Goal: Book appointment/travel/reservation

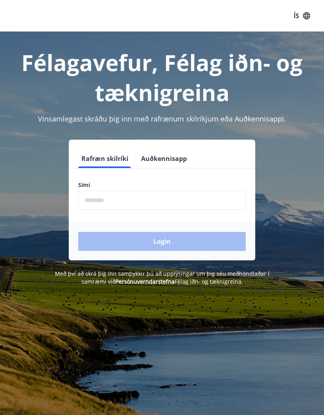
click at [133, 197] on input "phone" at bounding box center [161, 200] width 167 height 19
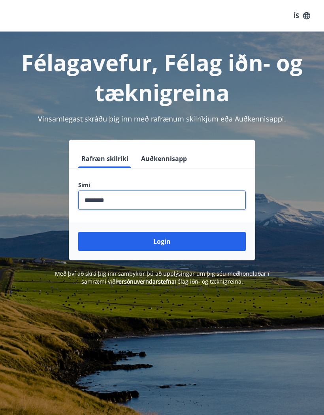
type input "********"
click at [180, 239] on button "Login" at bounding box center [161, 241] width 167 height 19
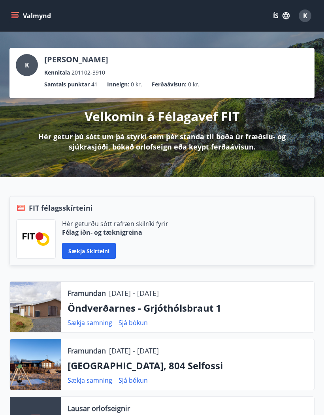
click at [36, 21] on button "Valmynd" at bounding box center [31, 16] width 45 height 14
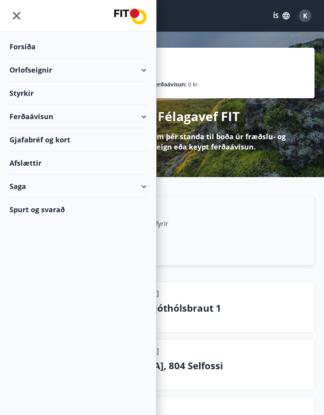
click at [138, 70] on div "Orlofseignir" at bounding box center [77, 69] width 137 height 23
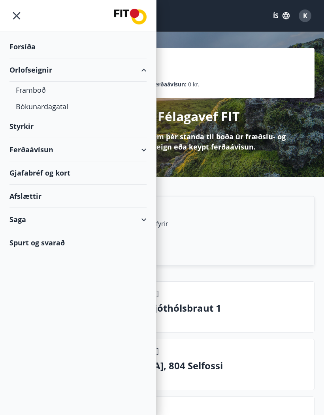
click at [63, 107] on div "Bókunardagatal" at bounding box center [78, 106] width 124 height 17
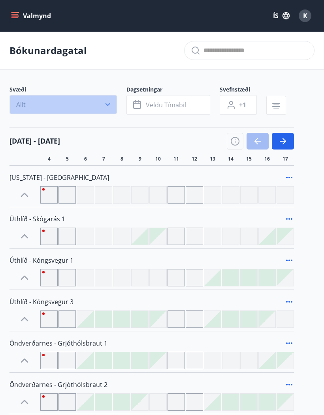
click at [102, 98] on button "Allt" at bounding box center [62, 104] width 107 height 19
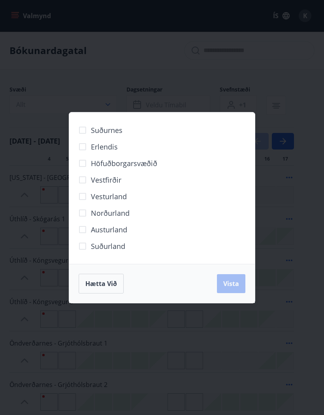
click at [123, 247] on span "Suðurland" at bounding box center [108, 246] width 34 height 10
click at [235, 282] on span "Vista" at bounding box center [231, 283] width 16 height 9
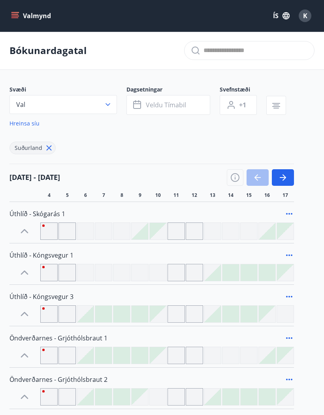
click at [161, 104] on span "Veldu tímabil" at bounding box center [166, 105] width 40 height 9
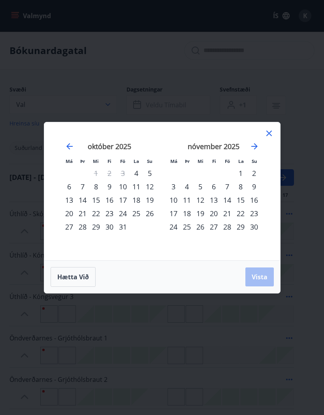
click at [228, 198] on div "14" at bounding box center [226, 199] width 13 height 13
click at [255, 201] on div "16" at bounding box center [253, 199] width 13 height 13
click at [262, 273] on span "Vista" at bounding box center [259, 277] width 16 height 9
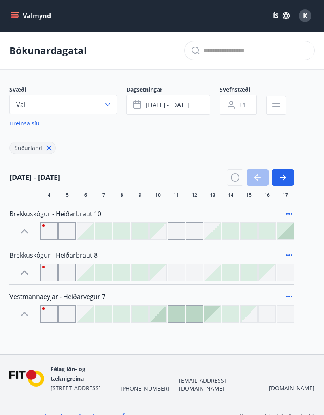
click at [279, 173] on icon "button" at bounding box center [282, 177] width 9 height 9
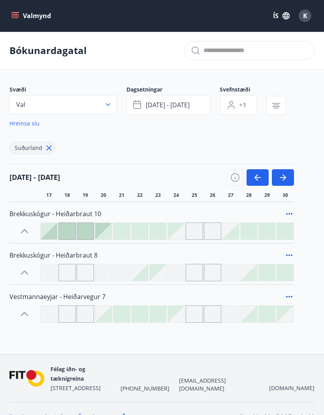
click at [283, 175] on icon "button" at bounding box center [284, 177] width 4 height 6
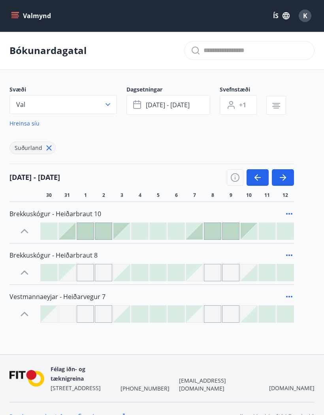
click at [280, 176] on icon "button" at bounding box center [282, 177] width 9 height 9
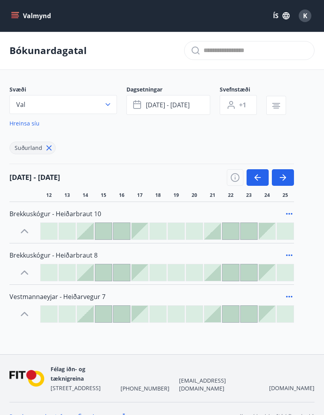
click at [69, 258] on span "Brekkuskógur - Heiðarbraut 8" at bounding box center [53, 255] width 88 height 9
click at [290, 253] on icon at bounding box center [288, 255] width 9 height 9
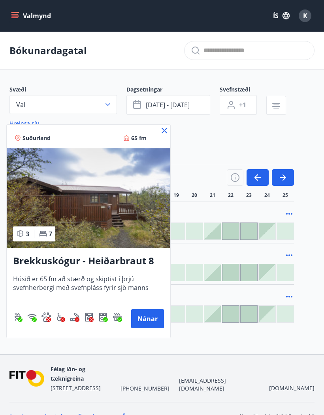
click at [149, 313] on button "Nánar" at bounding box center [147, 318] width 33 height 19
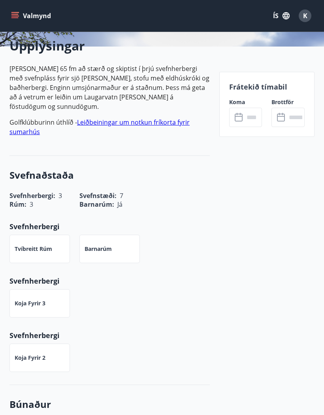
scroll to position [194, 0]
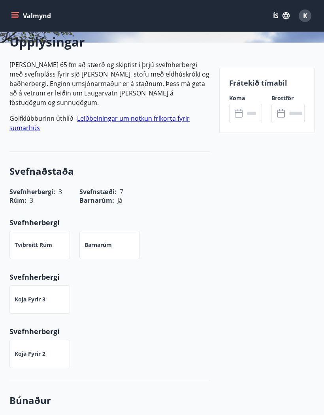
click at [33, 19] on button "Valmynd" at bounding box center [31, 16] width 45 height 14
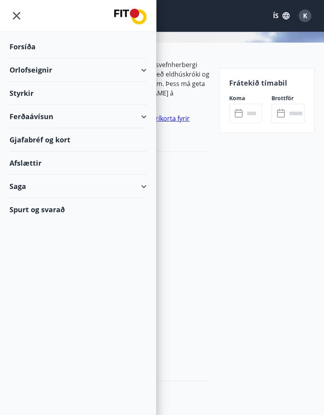
click at [140, 69] on div "Orlofseignir" at bounding box center [77, 69] width 137 height 23
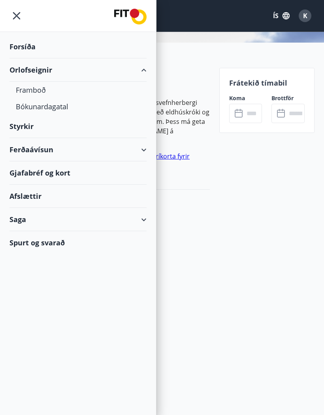
click at [52, 108] on div "Bókunardagatal" at bounding box center [78, 106] width 124 height 17
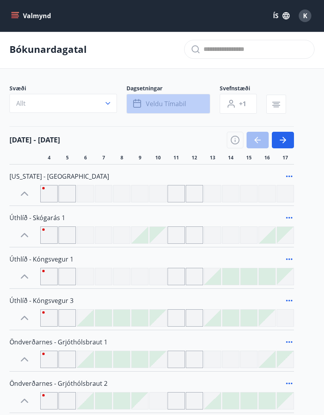
click at [167, 95] on button "Veldu tímabil" at bounding box center [168, 104] width 84 height 20
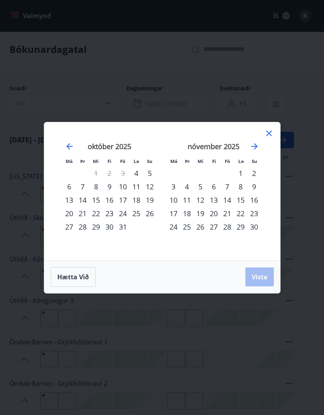
click at [257, 150] on icon "Move forward to switch to the next month." at bounding box center [254, 146] width 6 height 6
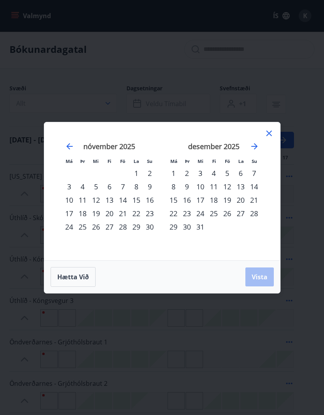
click at [124, 207] on div "14" at bounding box center [122, 199] width 13 height 13
click at [151, 207] on div "16" at bounding box center [149, 199] width 13 height 13
click at [267, 281] on span "Vista" at bounding box center [259, 277] width 16 height 9
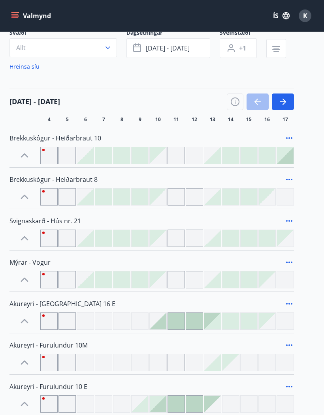
scroll to position [46, 0]
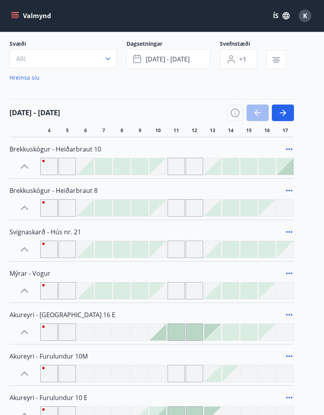
click at [89, 152] on span "Brekkuskógur - Heiðarbraut 10" at bounding box center [55, 149] width 92 height 9
click at [24, 148] on span "Brekkuskógur - Heiðarbraut 10" at bounding box center [55, 149] width 92 height 9
click at [293, 149] on icon at bounding box center [288, 148] width 9 height 9
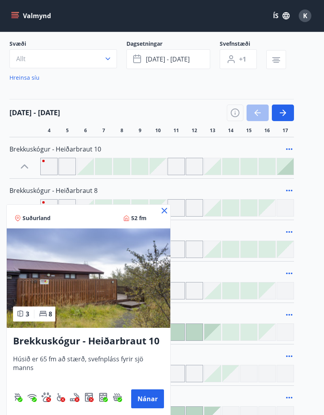
click at [150, 395] on button "Nánar" at bounding box center [147, 398] width 33 height 19
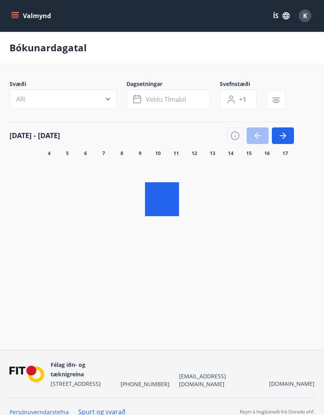
scroll to position [29, 0]
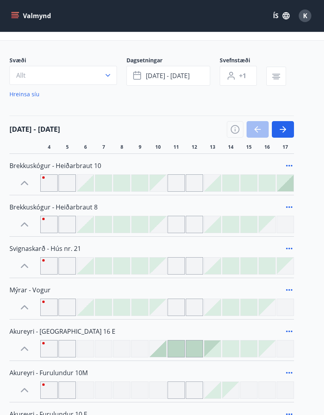
click at [79, 204] on span "Brekkuskógur - Heiðarbraut 8" at bounding box center [53, 207] width 88 height 9
click at [289, 209] on icon at bounding box center [288, 206] width 9 height 9
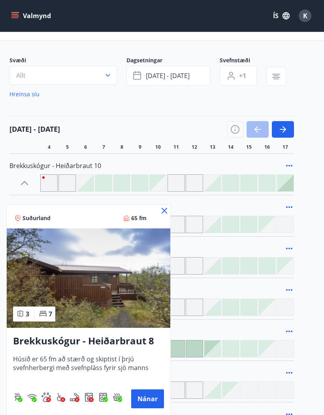
click at [145, 396] on button "Nánar" at bounding box center [147, 398] width 33 height 19
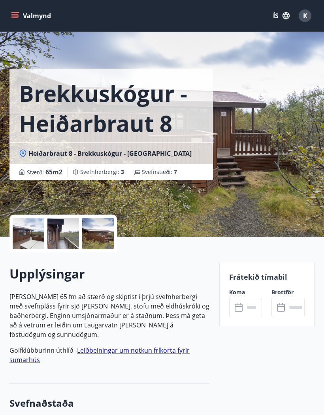
click at [29, 41] on div "Brekkuskógur - Heiðarbraut 8 Heiðarbraut 8 - Brekkuskógur - [GEOGRAPHIC_DATA] S…" at bounding box center [110, 90] width 203 height 180
click at [29, 47] on div "Brekkuskógur - Heiðarbraut 8 Heiðarbraut 8 - Brekkuskógur - [GEOGRAPHIC_DATA] S…" at bounding box center [110, 90] width 203 height 180
click at [24, 43] on div "Brekkuskógur - Heiðarbraut 8 Heiðarbraut 8 - Brekkuskógur - [GEOGRAPHIC_DATA] S…" at bounding box center [110, 90] width 203 height 180
click at [24, 45] on div "Brekkuskógur - Heiðarbraut 8 Heiðarbraut 8 - Brekkuskógur - [GEOGRAPHIC_DATA] S…" at bounding box center [110, 90] width 203 height 180
click at [23, 45] on div "Brekkuskógur - Heiðarbraut 8 Heiðarbraut 8 - Brekkuskógur - [GEOGRAPHIC_DATA] S…" at bounding box center [110, 90] width 203 height 180
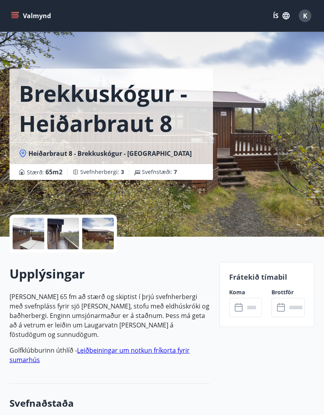
click at [33, 49] on div "Brekkuskógur - Heiðarbraut 8 Heiðarbraut 8 - Brekkuskógur - [GEOGRAPHIC_DATA] S…" at bounding box center [110, 90] width 203 height 180
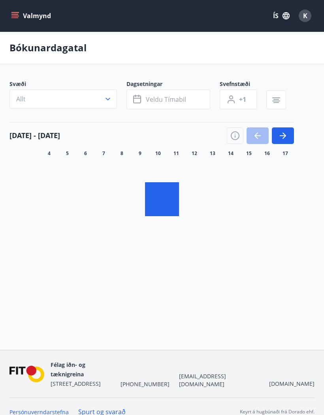
click at [105, 97] on icon "button" at bounding box center [108, 99] width 8 height 8
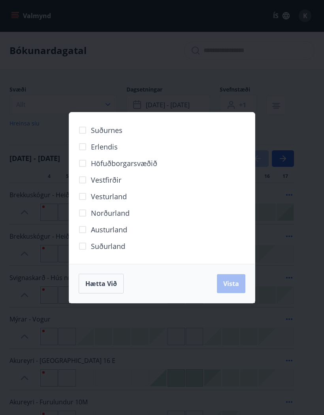
click at [110, 225] on span "Austurland" at bounding box center [109, 230] width 36 height 10
click at [88, 259] on div "Suðurnes Erlendis Höfuðborgarsvæðið [GEOGRAPHIC_DATA] [GEOGRAPHIC_DATA] [GEOGRA…" at bounding box center [161, 188] width 185 height 152
click at [107, 313] on div "Suðurnes Erlendis Höfuðborgarsvæðið [GEOGRAPHIC_DATA] [GEOGRAPHIC_DATA] [GEOGRA…" at bounding box center [162, 207] width 324 height 415
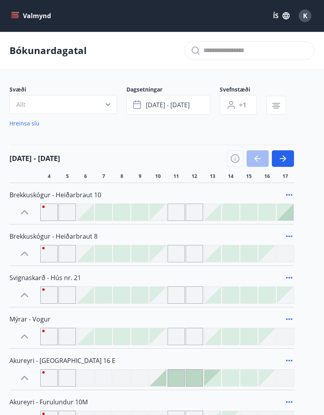
click at [81, 106] on button "Allt" at bounding box center [62, 104] width 107 height 19
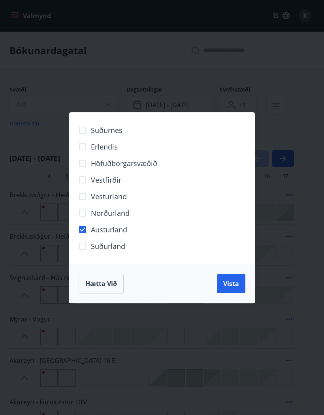
click at [109, 310] on div "Suðurnes Erlendis Höfuðborgarsvæðið [GEOGRAPHIC_DATA] [GEOGRAPHIC_DATA] [GEOGRA…" at bounding box center [162, 207] width 324 height 415
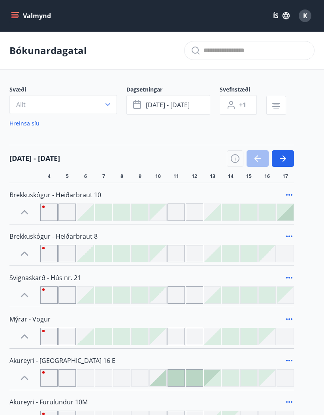
click at [38, 101] on button "Allt" at bounding box center [62, 104] width 107 height 19
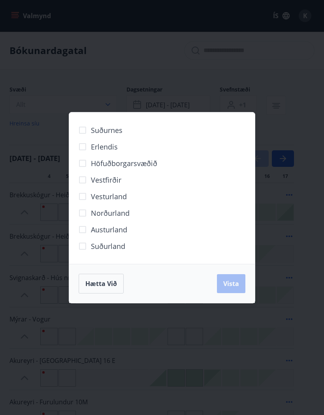
click at [118, 225] on span "Austurland" at bounding box center [109, 230] width 36 height 10
click at [108, 190] on label "Vesturland" at bounding box center [100, 196] width 52 height 17
click at [124, 225] on span "Austurland" at bounding box center [109, 230] width 36 height 10
click at [238, 310] on div "Suðurnes Erlendis Höfuðborgarsvæðið [GEOGRAPHIC_DATA] [GEOGRAPHIC_DATA] [GEOGRA…" at bounding box center [162, 207] width 324 height 415
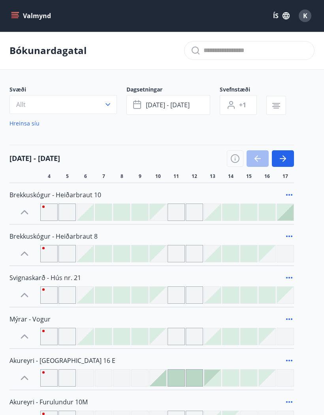
click at [105, 102] on icon "button" at bounding box center [108, 105] width 8 height 8
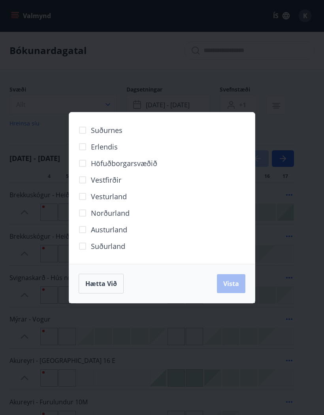
click at [114, 192] on span "Vesturland" at bounding box center [109, 196] width 36 height 10
click at [237, 310] on div "Suðurnes Erlendis Höfuðborgarsvæðið [GEOGRAPHIC_DATA] [GEOGRAPHIC_DATA] [GEOGRA…" at bounding box center [162, 207] width 324 height 415
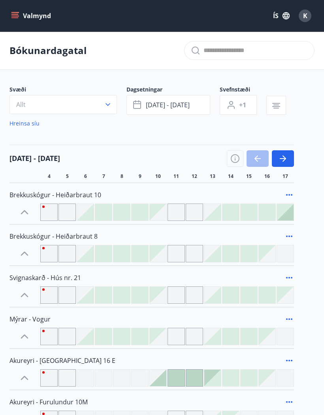
click at [101, 102] on button "Allt" at bounding box center [62, 104] width 107 height 19
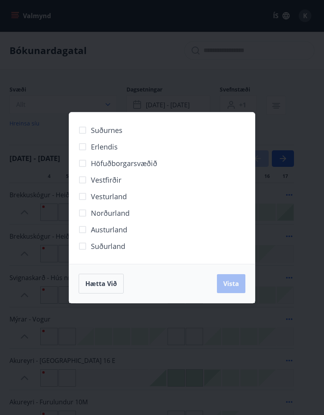
click at [103, 281] on span "Hætta við" at bounding box center [101, 283] width 32 height 9
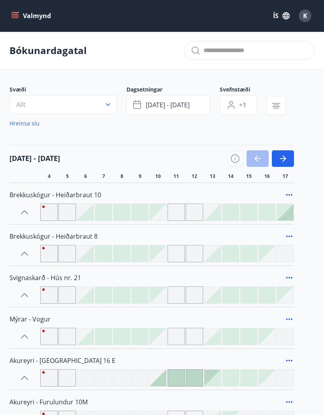
click at [288, 199] on icon at bounding box center [288, 194] width 9 height 9
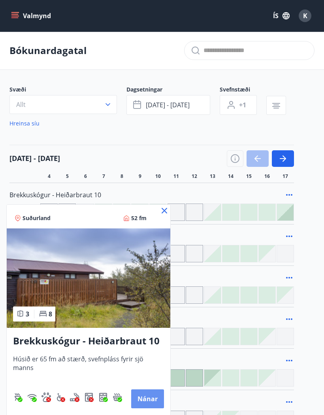
click at [150, 398] on button "Nánar" at bounding box center [147, 398] width 33 height 19
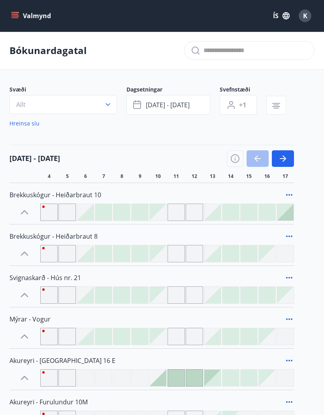
click at [288, 194] on icon at bounding box center [288, 194] width 9 height 9
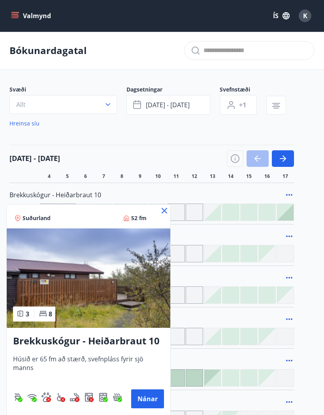
click at [161, 210] on icon at bounding box center [163, 210] width 9 height 9
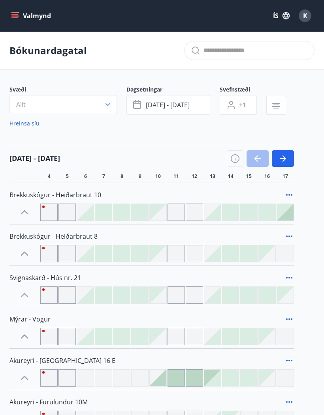
click at [284, 236] on icon at bounding box center [288, 236] width 9 height 9
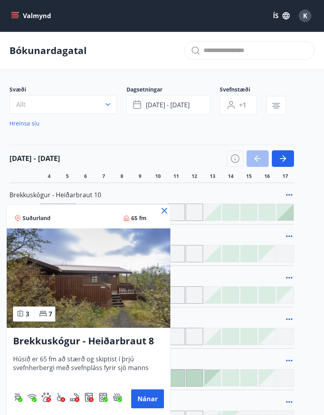
click at [161, 208] on icon at bounding box center [163, 210] width 9 height 9
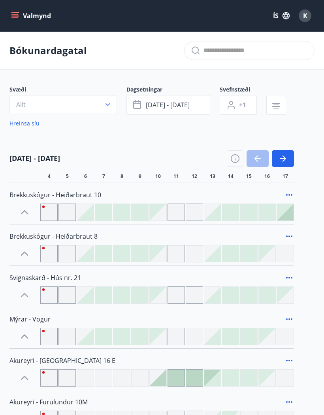
click at [23, 211] on icon at bounding box center [24, 212] width 13 height 13
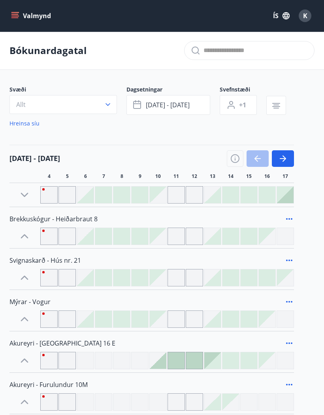
click at [21, 195] on icon at bounding box center [24, 195] width 13 height 13
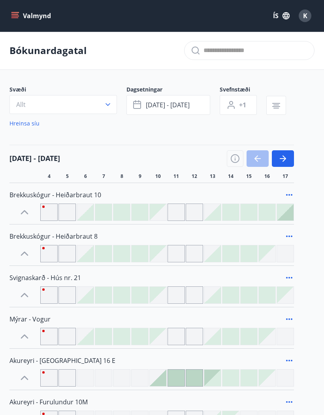
click at [30, 191] on span "Brekkuskógur - Heiðarbraut 10" at bounding box center [55, 195] width 92 height 9
click at [231, 208] on div at bounding box center [230, 212] width 17 height 17
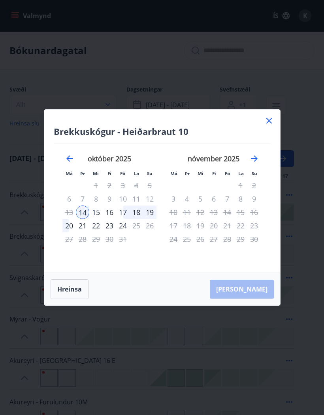
click at [268, 121] on icon at bounding box center [268, 120] width 9 height 9
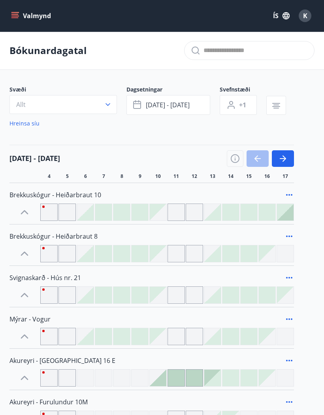
click at [282, 153] on button "button" at bounding box center [282, 158] width 22 height 17
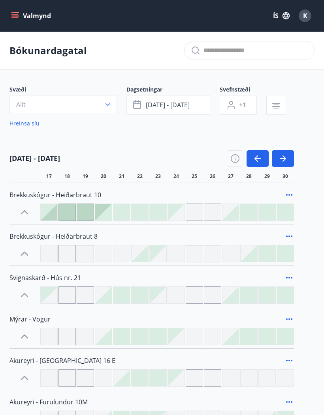
click at [279, 155] on icon "button" at bounding box center [282, 158] width 9 height 9
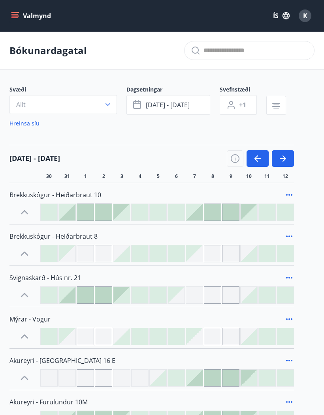
click at [280, 154] on icon "button" at bounding box center [282, 158] width 9 height 9
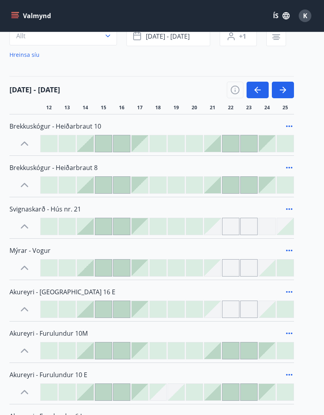
scroll to position [68, 0]
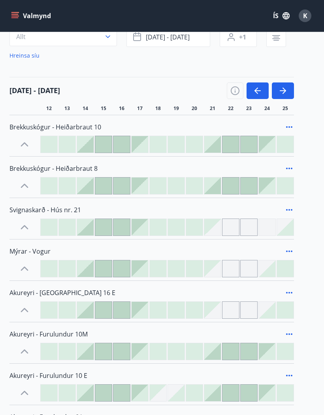
click at [285, 170] on icon at bounding box center [288, 168] width 9 height 9
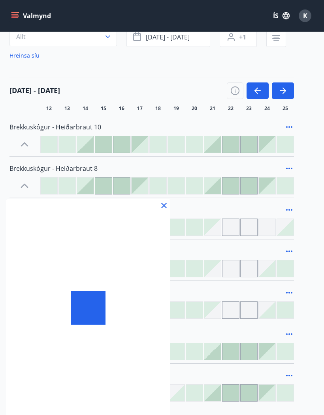
click at [167, 201] on icon at bounding box center [163, 205] width 9 height 9
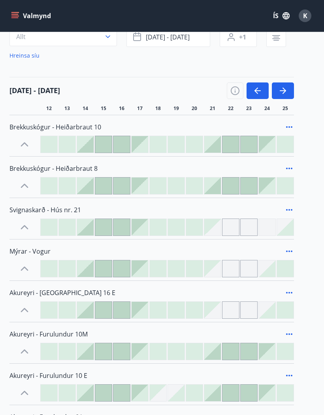
click at [90, 141] on div at bounding box center [85, 144] width 17 height 17
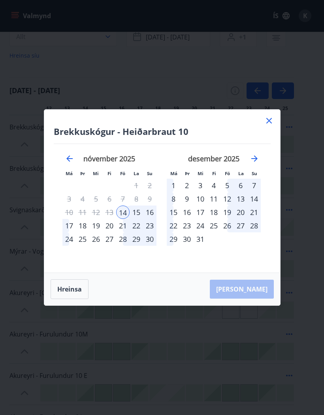
click at [256, 283] on div "[PERSON_NAME]" at bounding box center [162, 289] width 236 height 32
click at [72, 224] on div "17" at bounding box center [68, 225] width 13 height 13
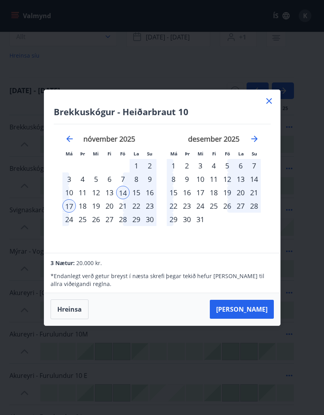
click at [259, 309] on button "[PERSON_NAME]" at bounding box center [242, 309] width 64 height 19
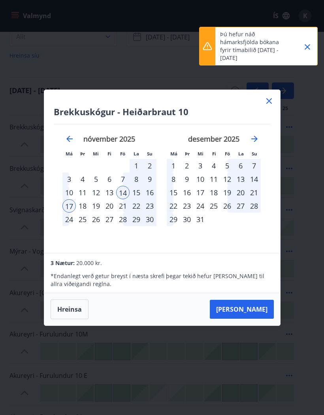
click at [308, 43] on icon "Close" at bounding box center [306, 46] width 9 height 9
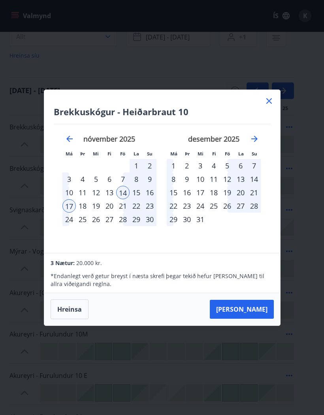
click at [253, 310] on button "[PERSON_NAME]" at bounding box center [242, 309] width 64 height 19
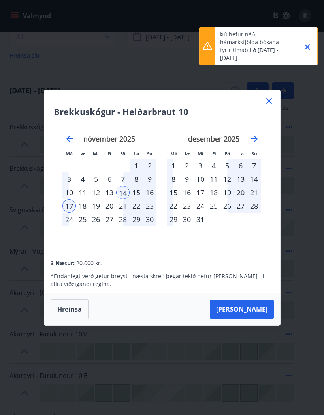
click at [212, 43] on div at bounding box center [207, 46] width 16 height 38
click at [256, 308] on button "[PERSON_NAME]" at bounding box center [242, 309] width 64 height 19
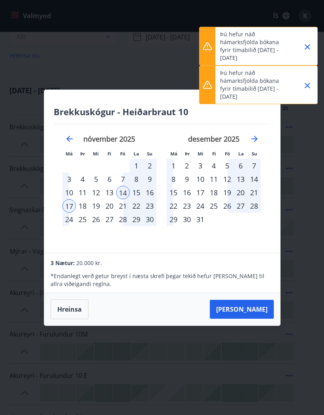
click at [307, 46] on icon "Close" at bounding box center [306, 46] width 9 height 9
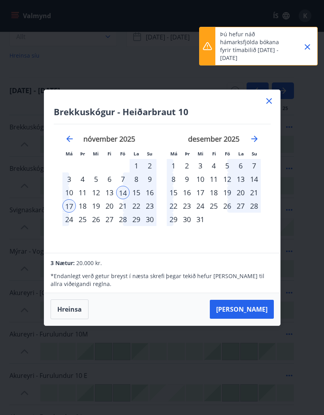
click at [312, 39] on div at bounding box center [304, 46] width 20 height 38
click at [308, 49] on icon "Close" at bounding box center [307, 47] width 6 height 6
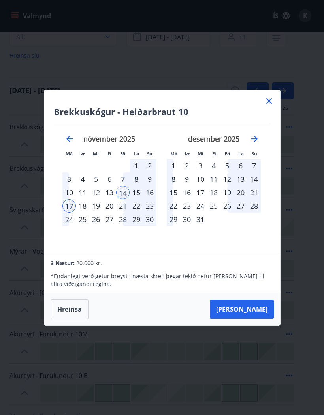
click at [255, 311] on button "[PERSON_NAME]" at bounding box center [242, 309] width 64 height 19
click at [253, 308] on button "[PERSON_NAME]" at bounding box center [242, 309] width 64 height 19
click at [259, 312] on button "[PERSON_NAME]" at bounding box center [242, 309] width 64 height 19
click at [265, 99] on icon at bounding box center [268, 100] width 9 height 9
